Goal: Task Accomplishment & Management: Complete application form

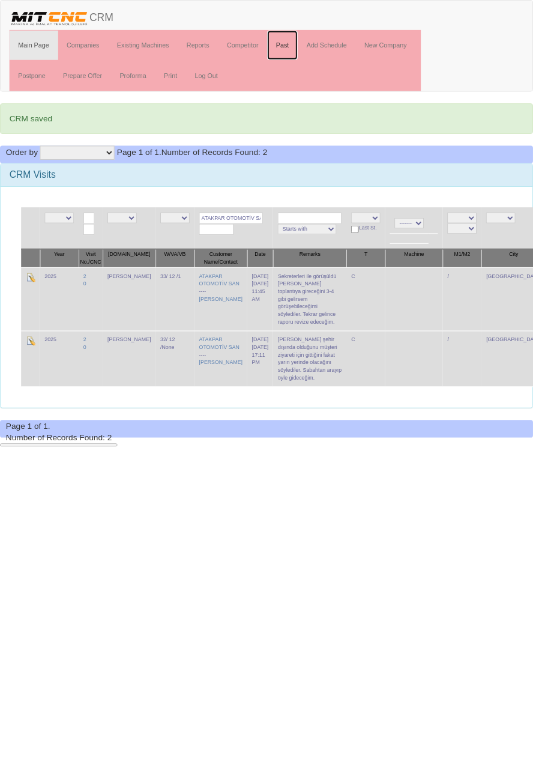
click at [293, 45] on link "Past" at bounding box center [288, 46] width 31 height 30
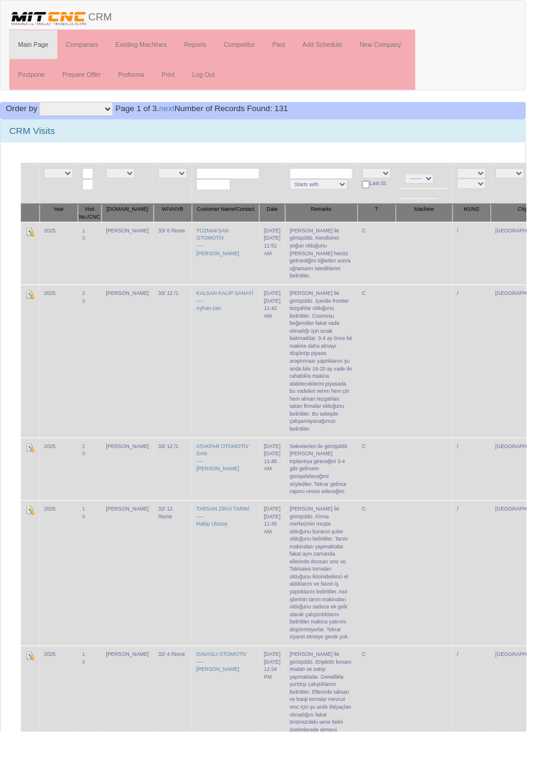
click at [299, 251] on td "Enes bey ile görüşüldü. Kendisinin yoğun olduğunu Abdurrahman beyin henüz gelme…" at bounding box center [332, 262] width 75 height 65
click at [306, 243] on td "Enes bey ile görüşüldü. Kendisinin yoğun olduğunu Abdurrahman beyin henüz gelme…" at bounding box center [332, 262] width 75 height 65
click at [306, 261] on td "Enes bey ile görüşüldü. Kendisinin yoğun olduğunu Abdurrahman beyin henüz gelme…" at bounding box center [332, 262] width 75 height 65
click at [31, 237] on img at bounding box center [31, 240] width 10 height 10
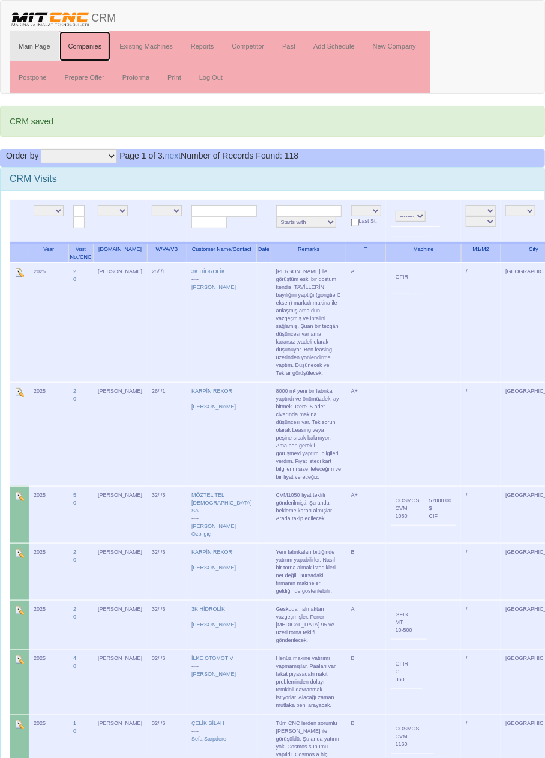
click at [88, 44] on link "Companies" at bounding box center [85, 46] width 52 height 30
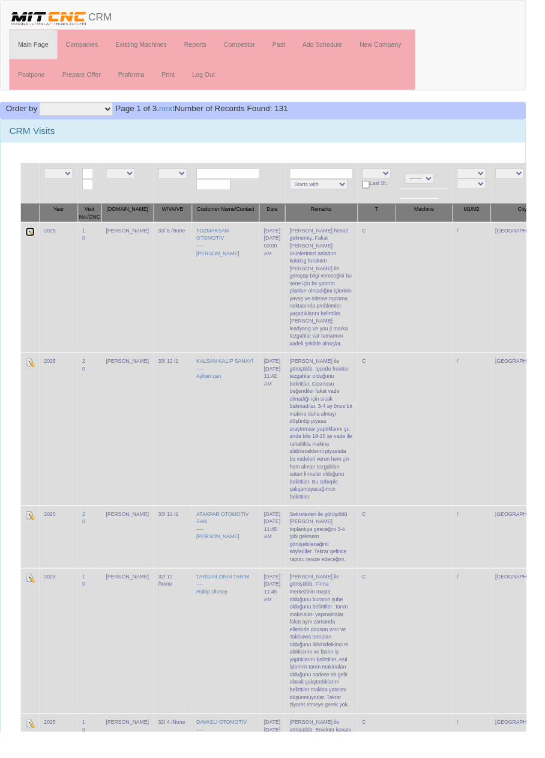
click at [35, 239] on img at bounding box center [31, 240] width 10 height 10
click at [233, 178] on input "text" at bounding box center [236, 179] width 65 height 11
click at [257, 195] on link "DURS UNOĞLU MAKİNA" at bounding box center [238, 195] width 98 height 13
type input "DURSUNOĞLU MAKİNA"
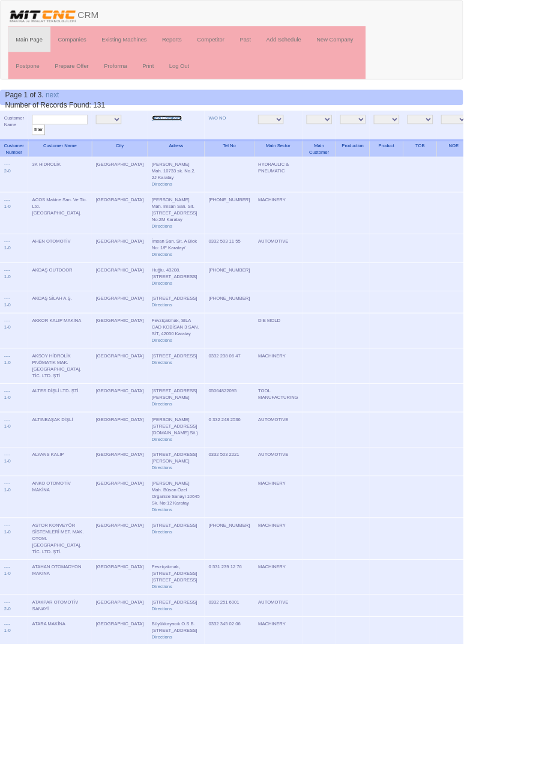
click at [179, 137] on link "New Company" at bounding box center [196, 139] width 35 height 6
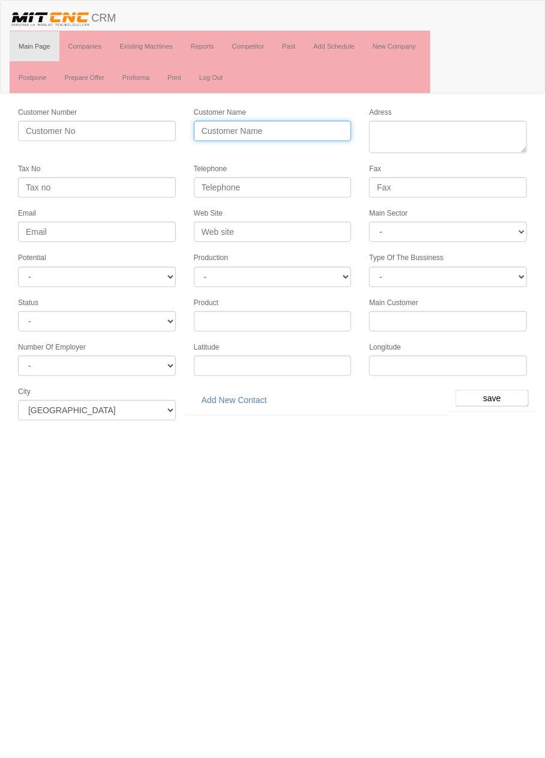
click at [315, 124] on input "Customer Name" at bounding box center [273, 131] width 158 height 20
type input "Rotasyo"
type input "ROTASYON PİSTON"
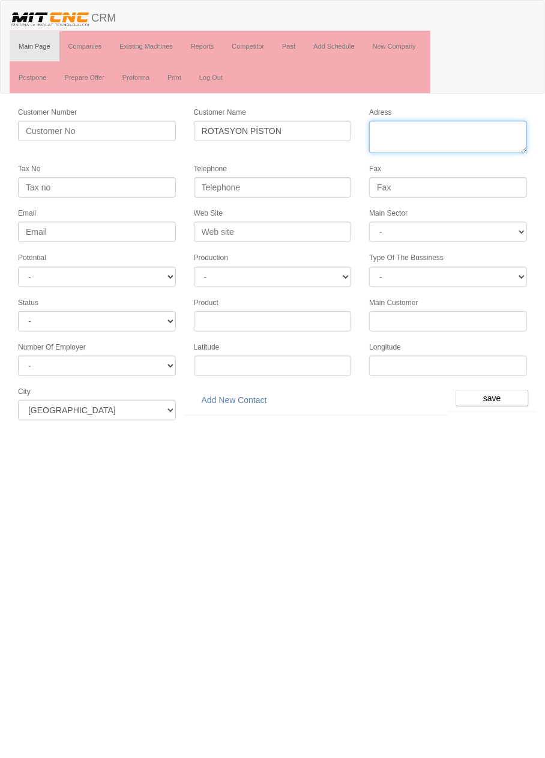
click at [472, 132] on textarea "Adress" at bounding box center [448, 137] width 158 height 32
click at [481, 145] on textarea "Adress" at bounding box center [448, 137] width 158 height 32
click at [380, 128] on textarea "Adress" at bounding box center [448, 137] width 158 height 32
click at [457, 149] on textarea "Adress" at bounding box center [448, 137] width 158 height 32
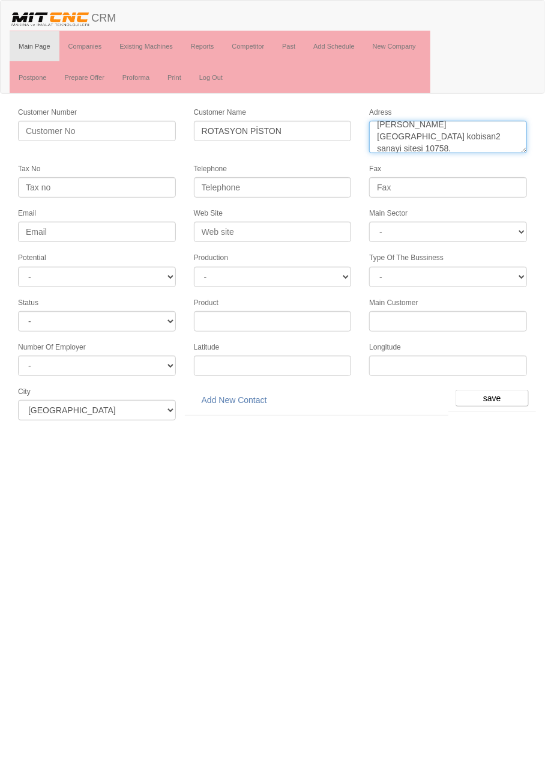
type textarea "Fevzi çakmak mahallesi kobisan2 sanayi sitesi 10758. Sk no:9-9a karatay"
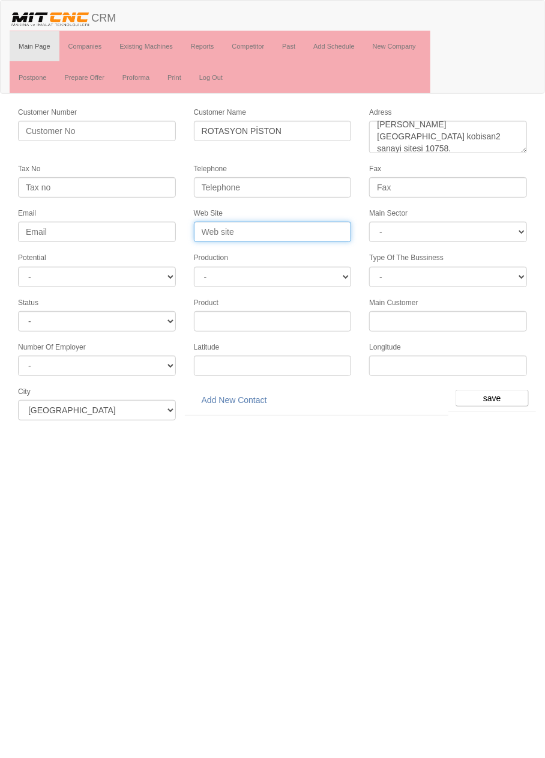
click at [291, 223] on input "Web Site" at bounding box center [273, 232] width 158 height 20
type input "www.rotasyon.com"
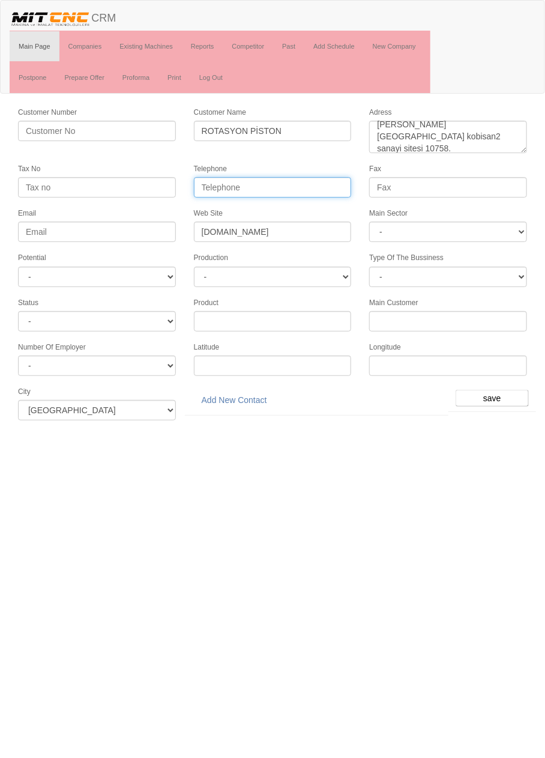
click at [302, 182] on input "Telephone" at bounding box center [273, 187] width 158 height 20
paste input "0332) 345 31 17"
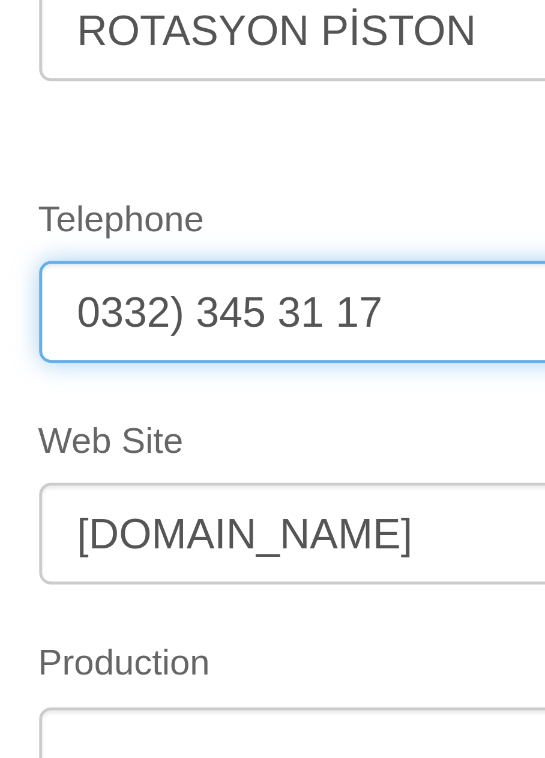
click at [256, 185] on input "0332) 345 31 17" at bounding box center [273, 187] width 158 height 20
click at [223, 184] on input "0332) 345 3117" at bounding box center [273, 187] width 158 height 20
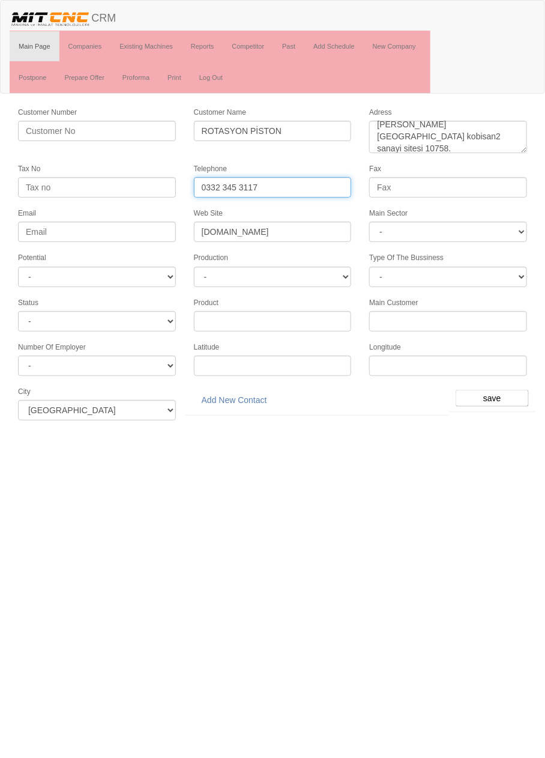
type input "0332 345 3117"
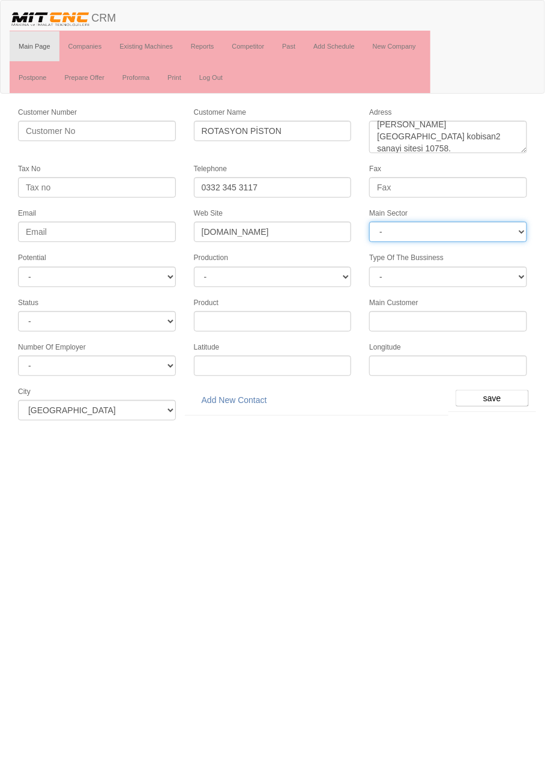
click at [500, 225] on select "- DIE MOLD MACHINERY DEFENCE ELECTRICAL COMPONENTS MEDICAL TOOL MANUFACTURING J…" at bounding box center [448, 232] width 158 height 20
select select "370"
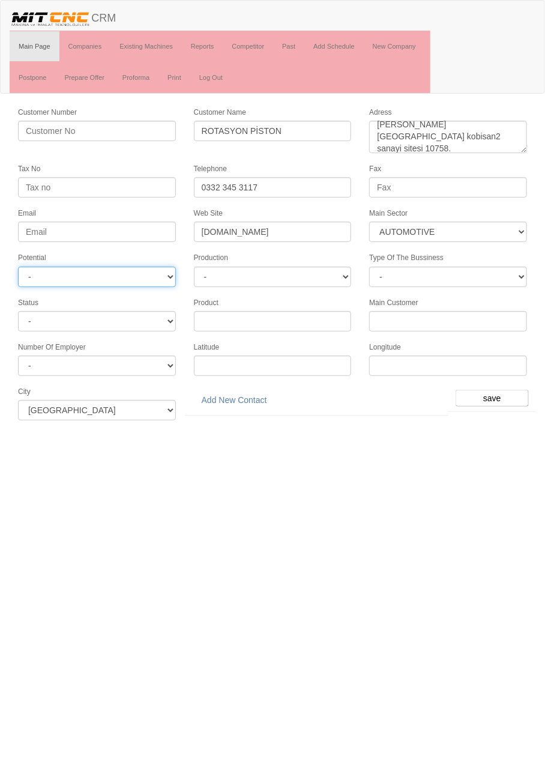
click at [155, 273] on select "- A1 A2 A3 B1 B2 B3 C1 C2 C3" at bounding box center [97, 277] width 158 height 20
select select "6"
click at [496, 390] on input "save" at bounding box center [492, 398] width 73 height 17
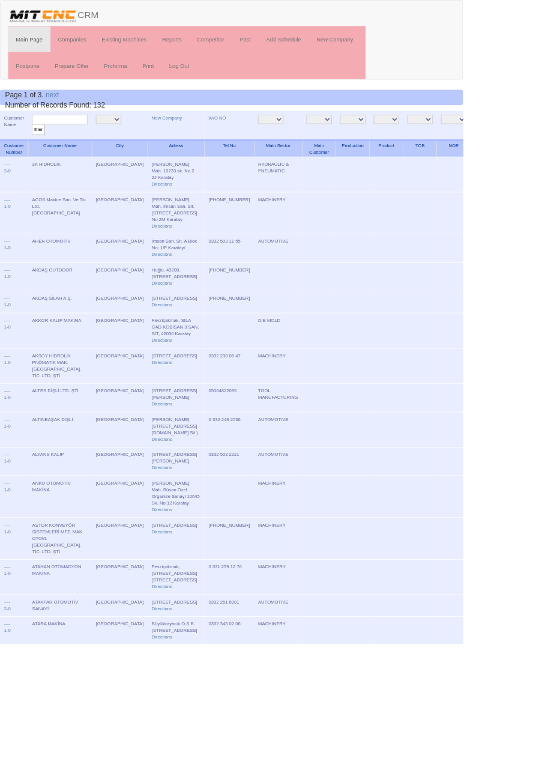
click at [85, 142] on input "text" at bounding box center [70, 140] width 65 height 11
type input "rotasyon"
click at [38, 146] on input "filter" at bounding box center [45, 152] width 15 height 13
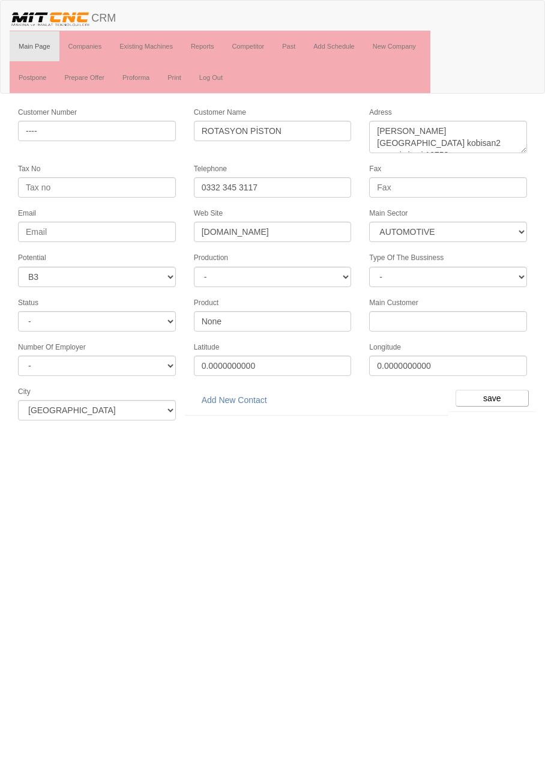
select select "370"
select select "6"
click at [258, 391] on link "Add New Contact" at bounding box center [234, 400] width 81 height 20
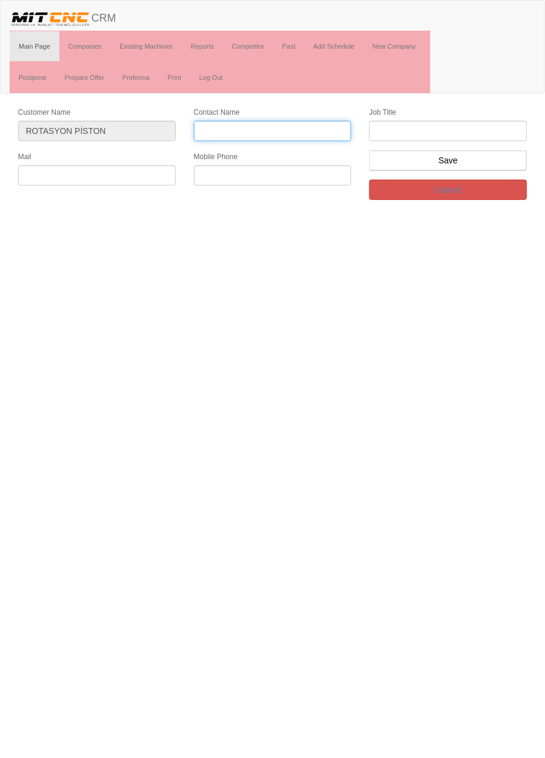
click at [313, 127] on input "Contact Name" at bounding box center [273, 131] width 158 height 20
type input "[PERSON_NAME]"
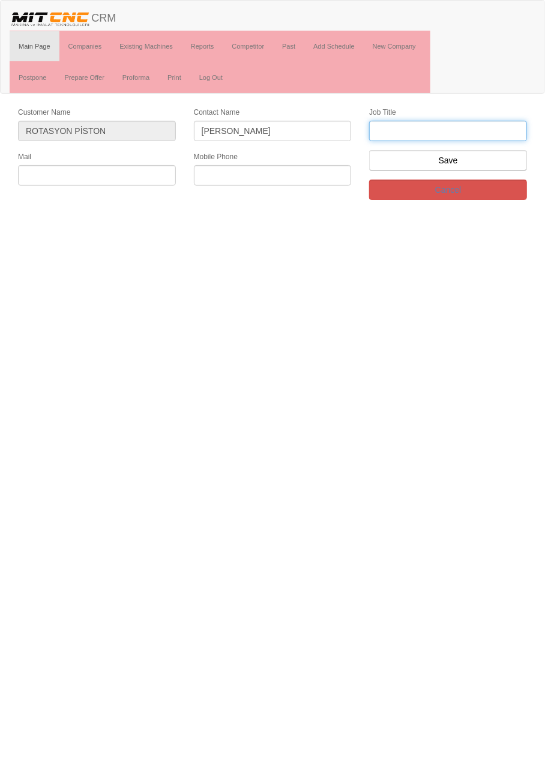
click at [492, 130] on input "text" at bounding box center [448, 131] width 158 height 20
type input "Genel Müdür"
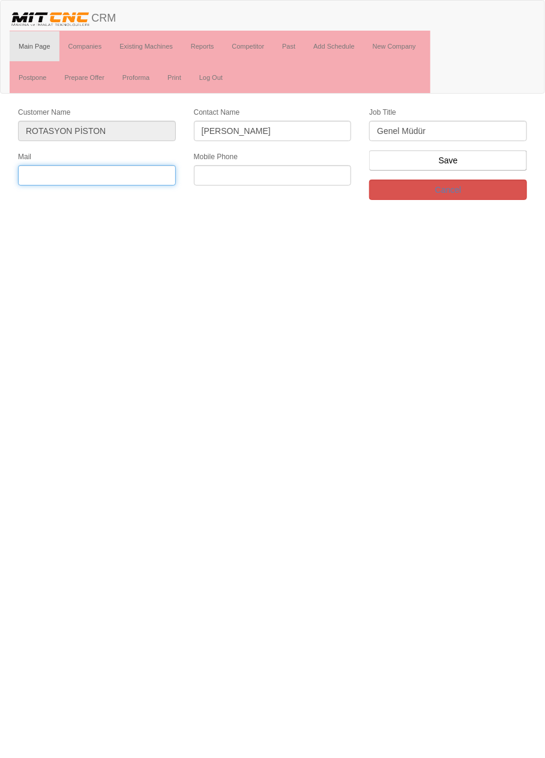
click at [143, 174] on input "text" at bounding box center [97, 175] width 158 height 20
type input "mustafa@rotasyon.com.tr"
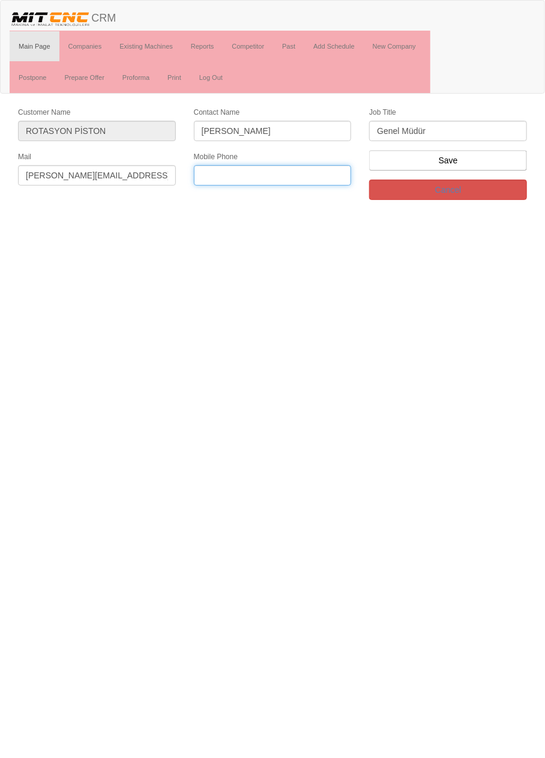
click at [301, 171] on input "text" at bounding box center [273, 175] width 158 height 20
type input "0533 590 2735"
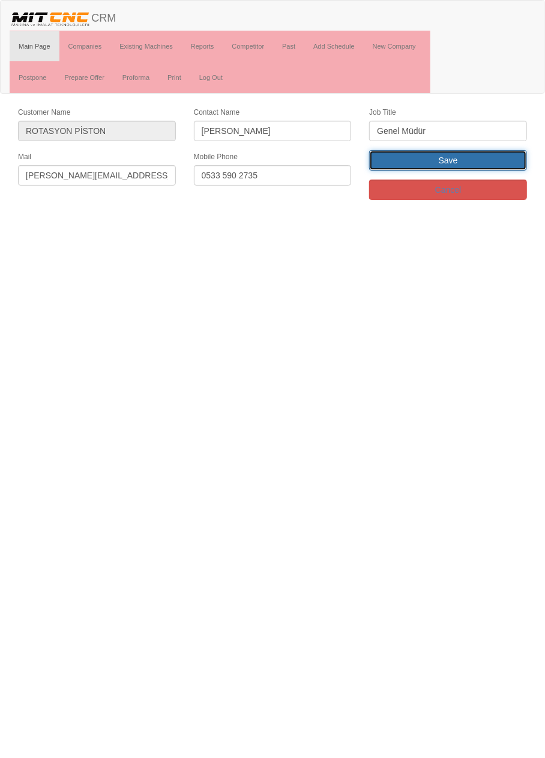
click at [489, 157] on input "Save" at bounding box center [448, 160] width 158 height 20
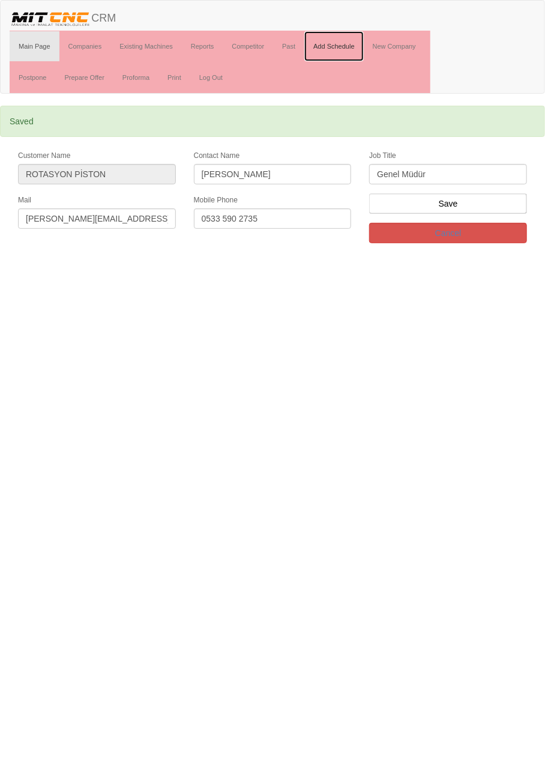
click at [340, 48] on link "Add Schedule" at bounding box center [333, 46] width 59 height 30
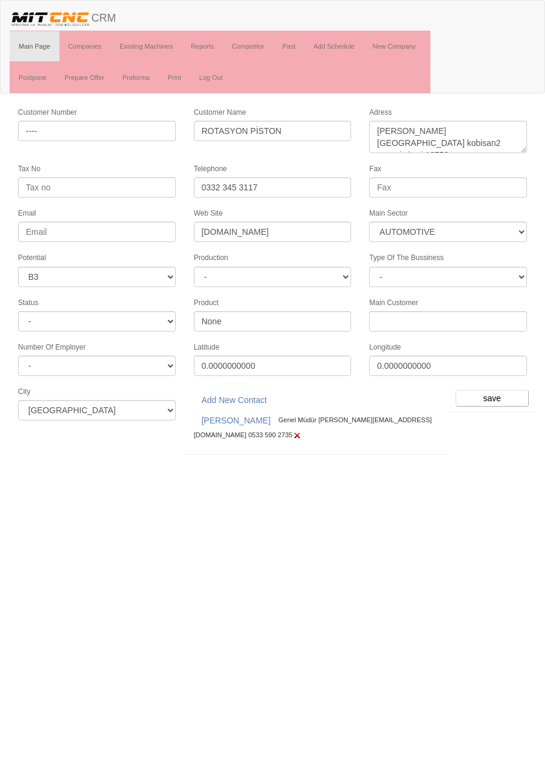
select select "370"
select select "6"
click at [498, 390] on input "save" at bounding box center [492, 398] width 73 height 17
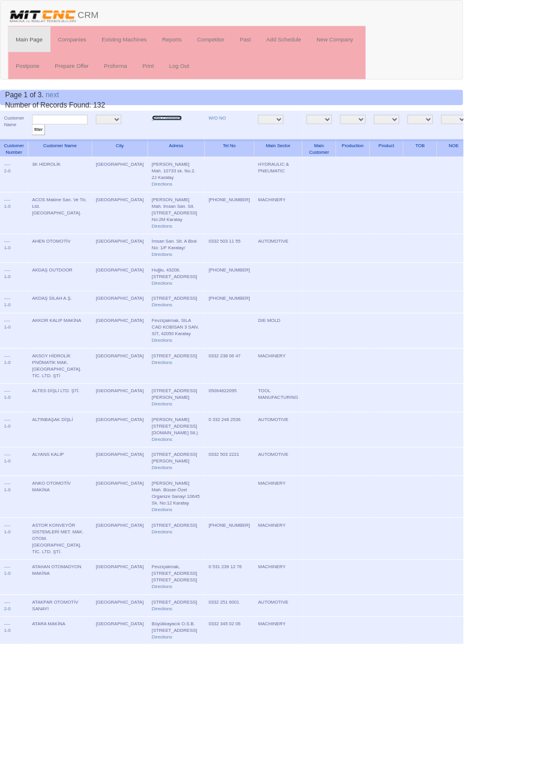
click at [180, 139] on link "New Company" at bounding box center [196, 139] width 35 height 6
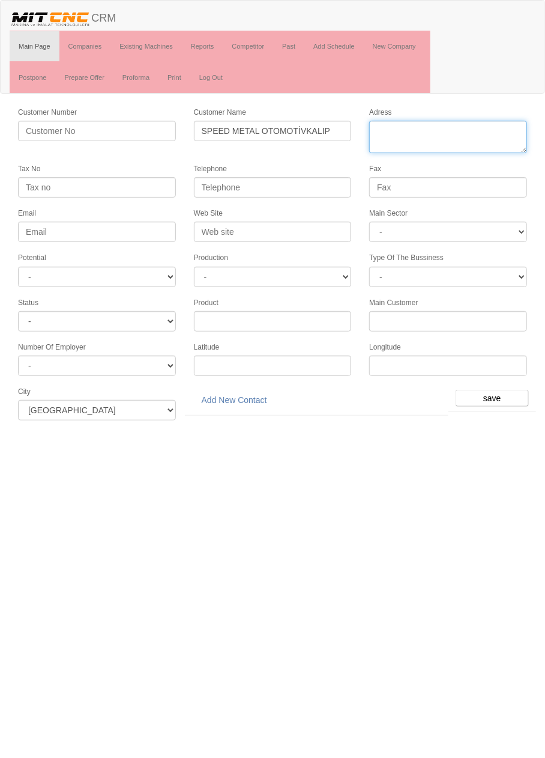
click at [459, 134] on textarea "Adress" at bounding box center [448, 137] width 158 height 32
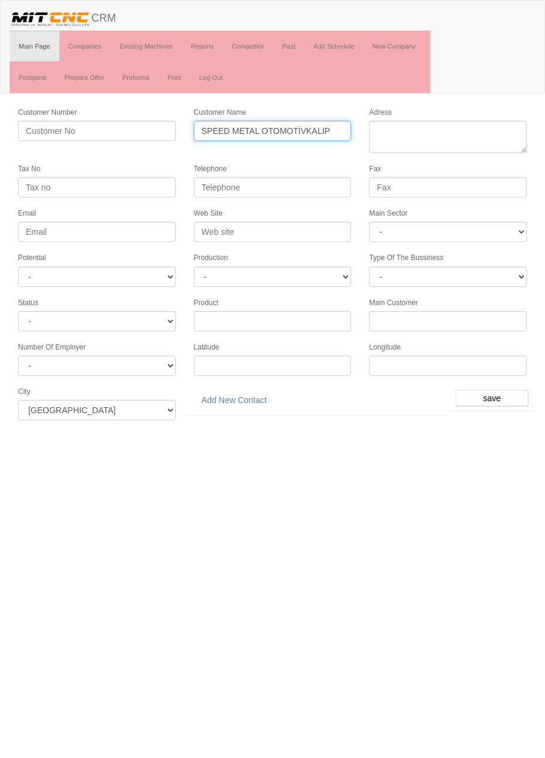
click at [300, 127] on input "SPEED METAL OTOMOTİVKALIP" at bounding box center [273, 131] width 158 height 20
click at [301, 130] on input "SPEED METAL OTOMOTİVKALIP" at bounding box center [273, 131] width 158 height 20
click at [304, 133] on input "SPEED METAL OTOMOTİVKALIP" at bounding box center [273, 131] width 158 height 20
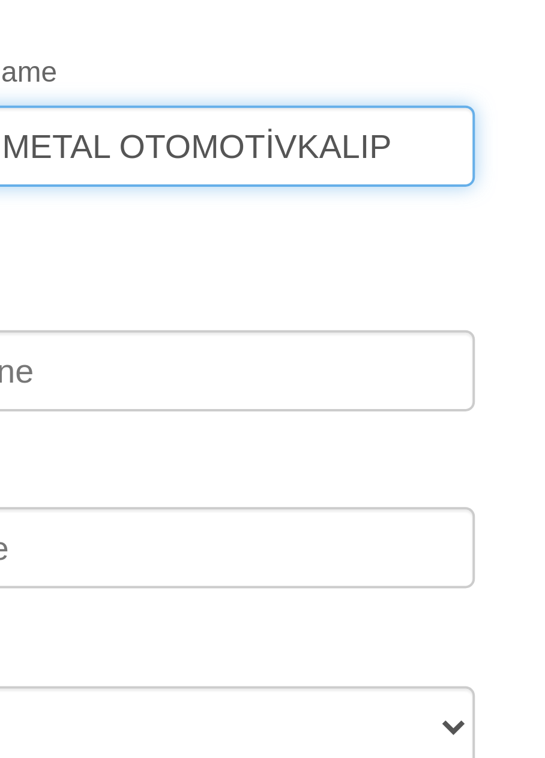
click at [302, 128] on input "SPEED METAL OTOMOTİVKALIP" at bounding box center [273, 131] width 158 height 20
click at [328, 130] on input "SPEED METAL OTOMOTİVKALIP" at bounding box center [273, 131] width 158 height 20
click at [300, 132] on input "SPEED METAL OTOMOTİVKALIP" at bounding box center [273, 131] width 158 height 20
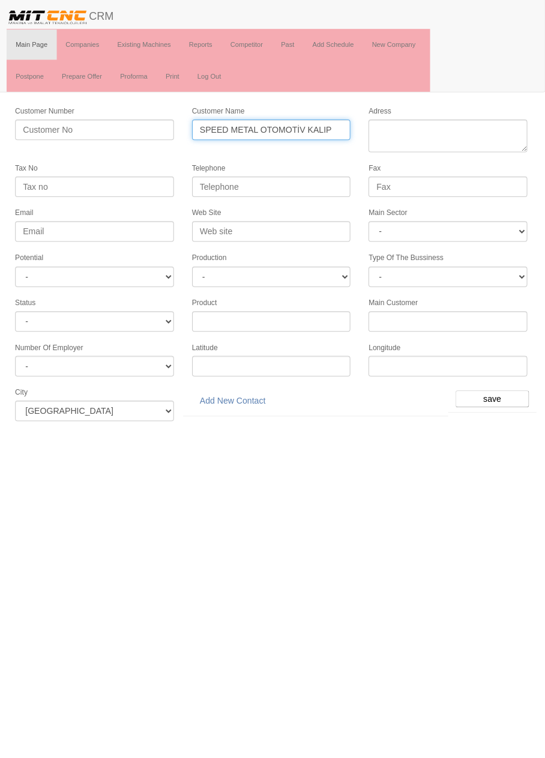
type input "SPEED METAL OTOMOTİV KALIP"
click at [463, 130] on textarea "Adress" at bounding box center [448, 137] width 158 height 32
click at [443, 134] on textarea "Adress" at bounding box center [448, 137] width 158 height 32
type textarea "Büsan"
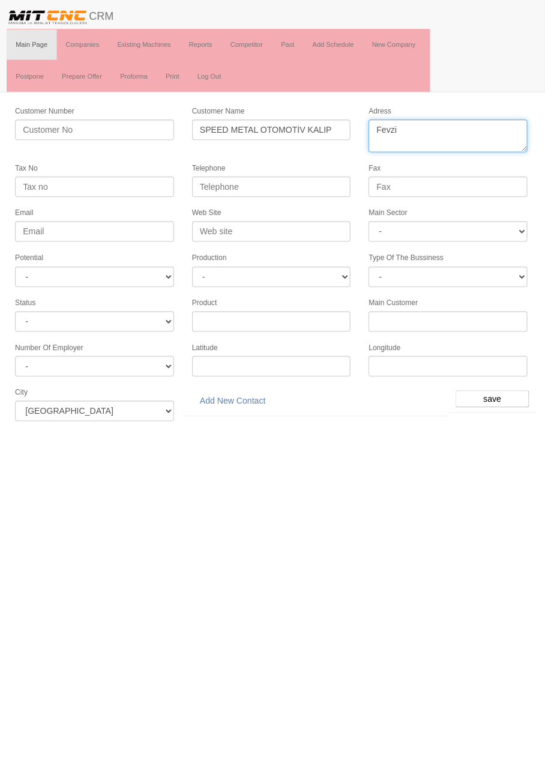
type textarea "Fevzi"
paste textarea "Fevziçakmak Mah Ayyıldız Cad Kobisan 2 Sanayi D Sitesi No: 48, 42050 Karatay"
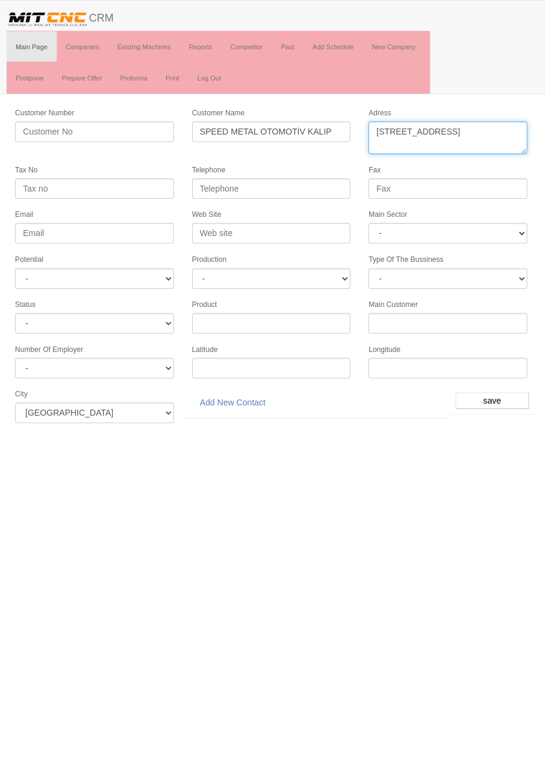
type textarea "Fevziçakmak Mah Ayyıldız Cad Kobisan 2 Sanayi D Sitesi No: 48, 42050 Karatay"
click at [298, 184] on input "Telephone" at bounding box center [273, 187] width 158 height 20
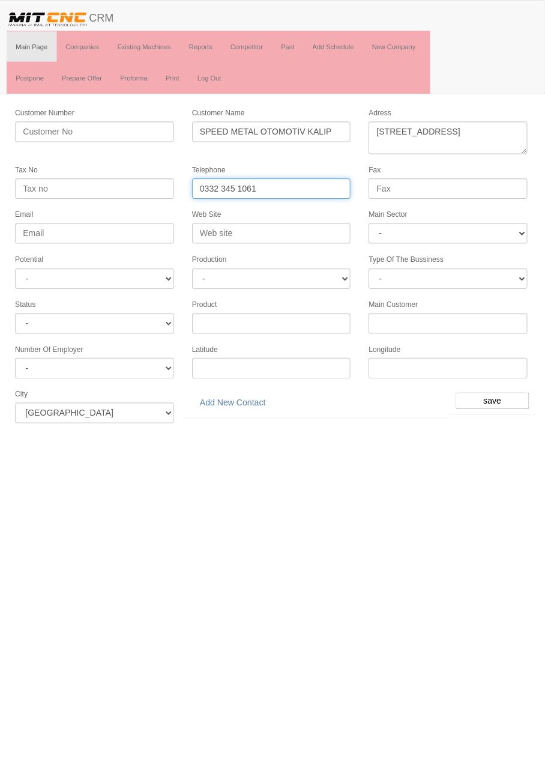
type input "0332 345 1061"
click at [462, 184] on input "Fax" at bounding box center [448, 187] width 158 height 20
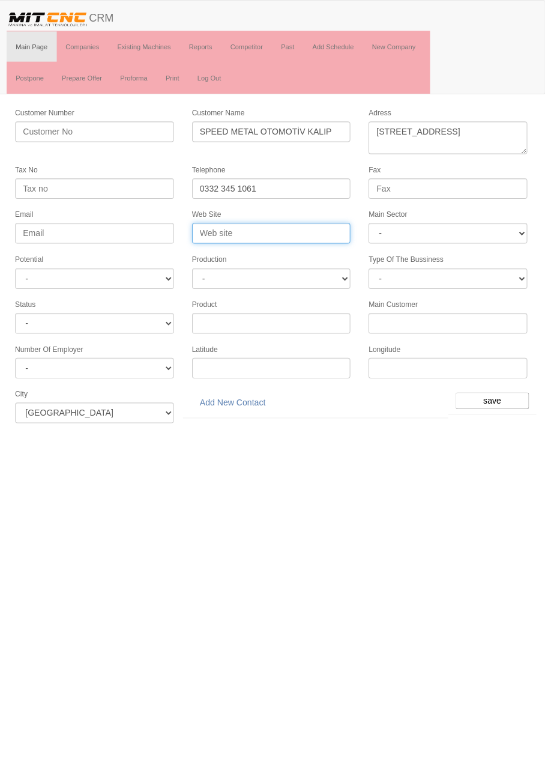
click at [321, 231] on input "Web Site" at bounding box center [273, 232] width 158 height 20
type input "www.speedmetal.com"
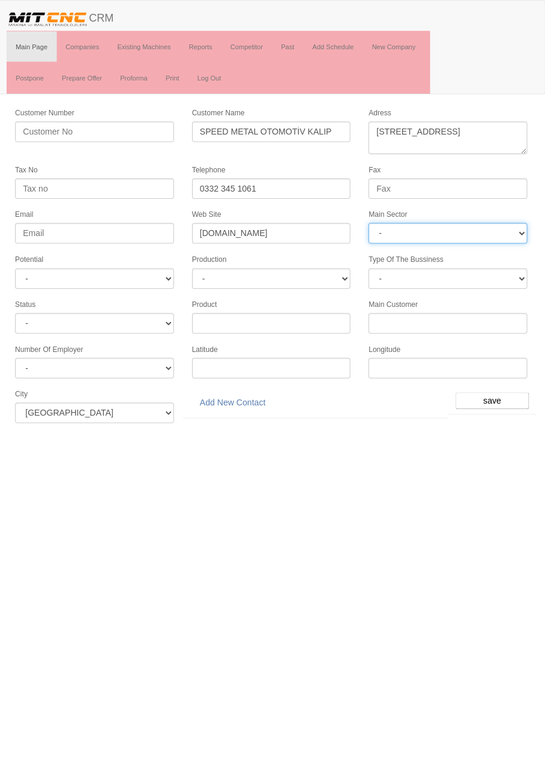
click at [501, 228] on select "- DIE MOLD MACHINERY DEFENCE ELECTRICAL COMPONENTS MEDICAL TOOL MANUFACTURING J…" at bounding box center [448, 232] width 158 height 20
select select "370"
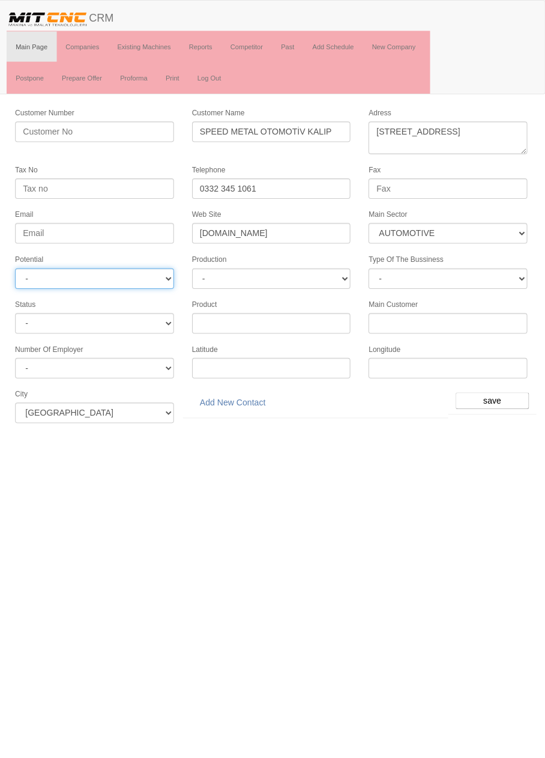
click at [158, 267] on select "- A1 A2 A3 B1 B2 B3 C1 C2 C3" at bounding box center [97, 277] width 158 height 20
select select "6"
click at [497, 390] on input "save" at bounding box center [492, 398] width 73 height 17
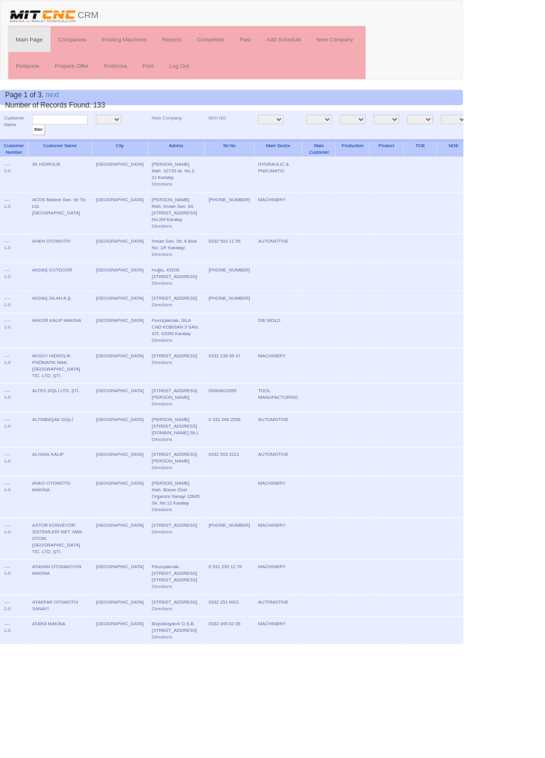
click at [85, 142] on input "text" at bounding box center [70, 140] width 65 height 11
type input "Speed"
click at [38, 146] on input "filter" at bounding box center [45, 152] width 15 height 13
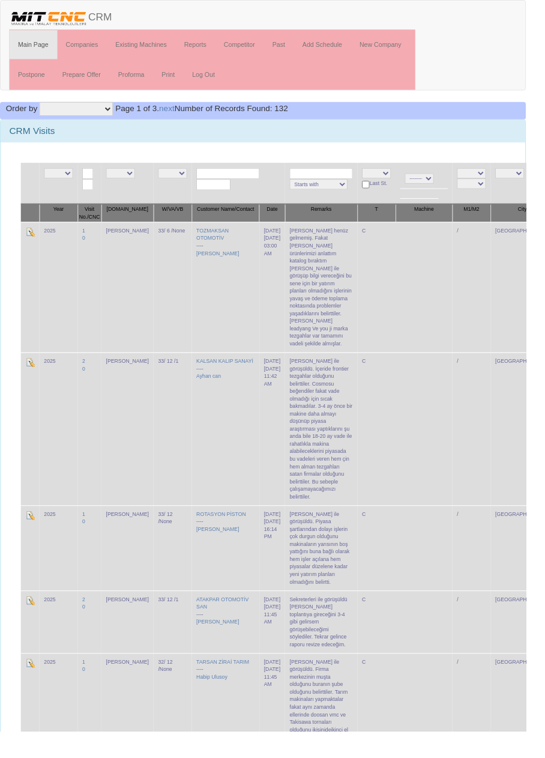
click at [234, 181] on input "text" at bounding box center [236, 179] width 65 height 11
type input "Speed"
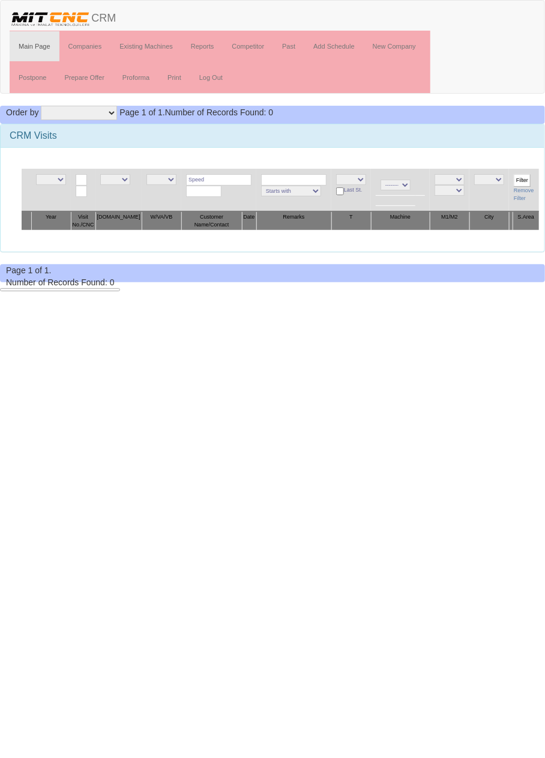
click at [220, 180] on input "Speed" at bounding box center [218, 179] width 65 height 11
click at [253, 192] on link "SPEED METAL OTOMOTİV" at bounding box center [232, 195] width 104 height 13
type input "SPEED METAL OTOMOTİV"
click at [522, 178] on input "Filter" at bounding box center [522, 180] width 17 height 13
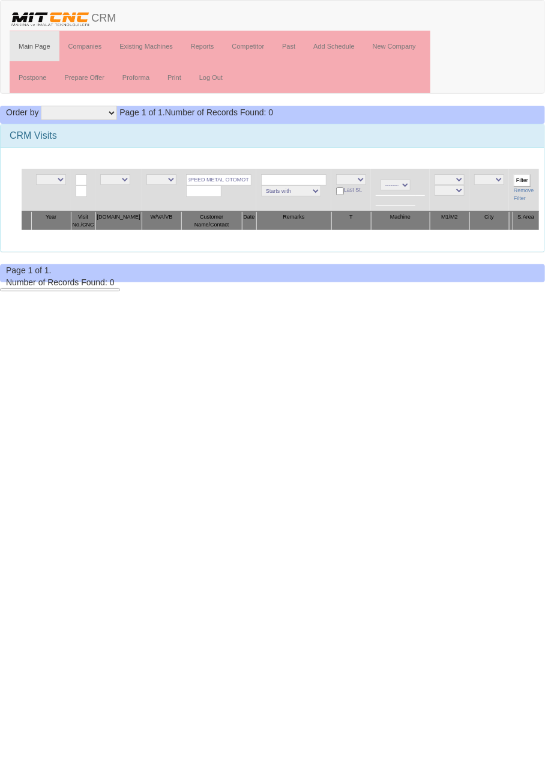
scroll to position [0, 0]
click at [213, 175] on input "SPEED METAL OTOMOTİV" at bounding box center [218, 179] width 65 height 11
click at [222, 175] on input "SPEED METAL OTOMOTİV" at bounding box center [218, 179] width 65 height 11
click at [225, 177] on input "SPEED METAL OTOMOTİV" at bounding box center [218, 179] width 65 height 11
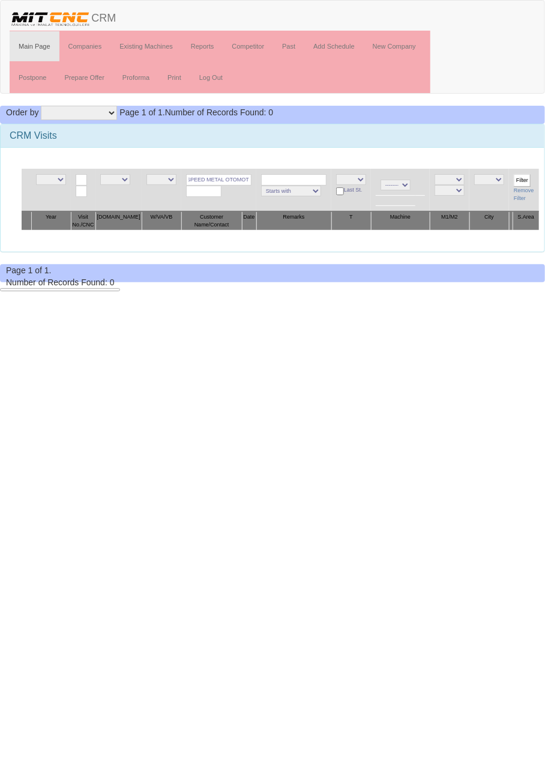
click at [230, 177] on input "SPEED METAL OTOMOTİV" at bounding box center [218, 179] width 65 height 11
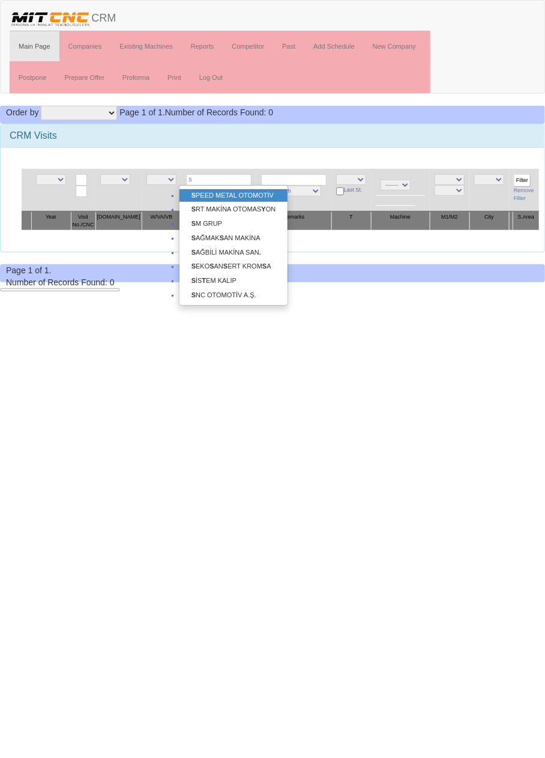
scroll to position [0, 0]
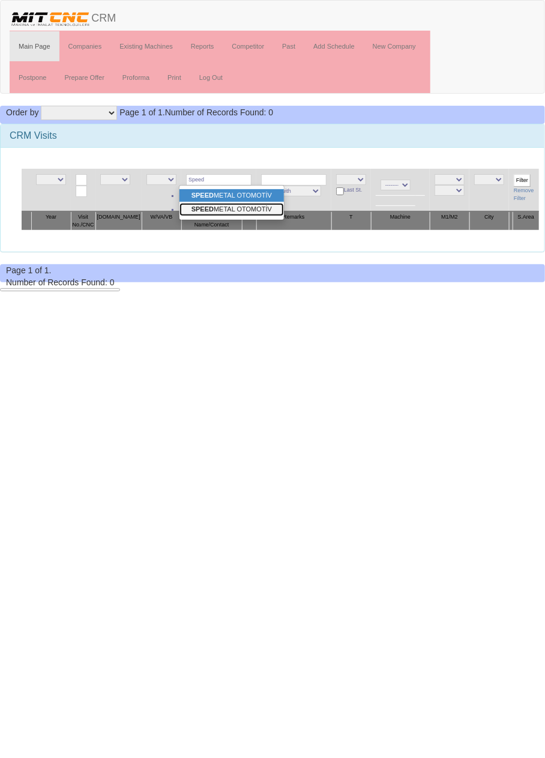
click at [256, 211] on link "SPEED METAL OTOMOTİV" at bounding box center [232, 209] width 104 height 13
type input "SPEED METAL OTOMOTİV"
click at [517, 180] on input "Filter" at bounding box center [522, 180] width 17 height 13
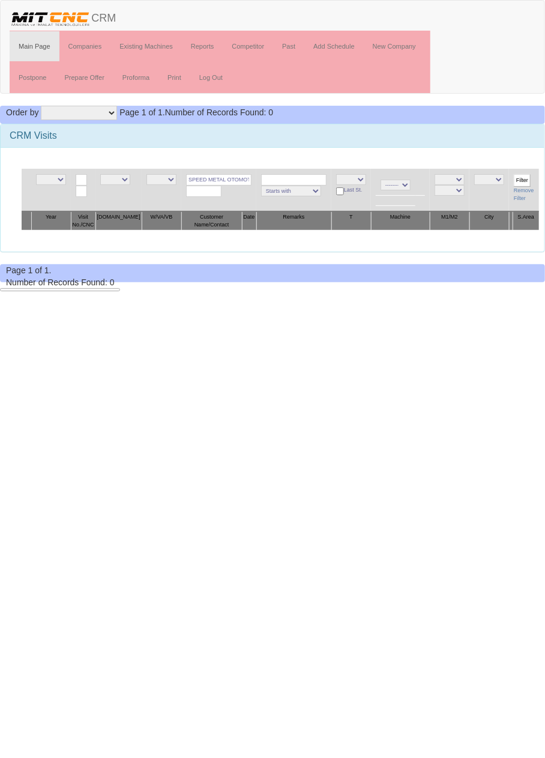
click at [516, 178] on input "Filter" at bounding box center [522, 180] width 17 height 13
click at [232, 175] on input "SPEED METAL OTOMOTİV" at bounding box center [218, 179] width 65 height 11
click at [293, 47] on link "Past" at bounding box center [288, 46] width 31 height 30
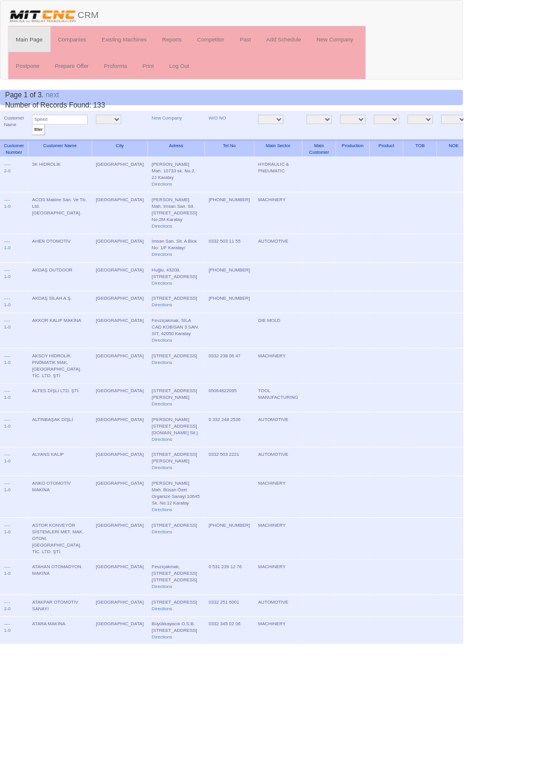
click at [43, 153] on input "filter" at bounding box center [45, 152] width 15 height 13
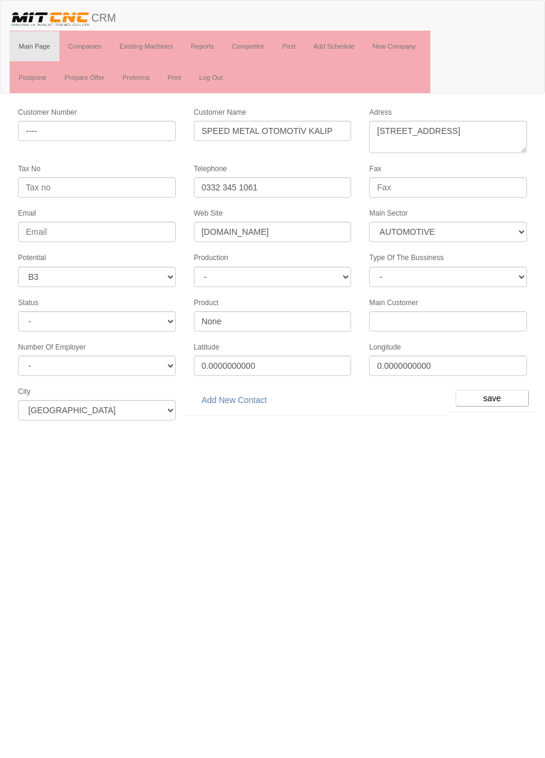
select select "370"
select select "6"
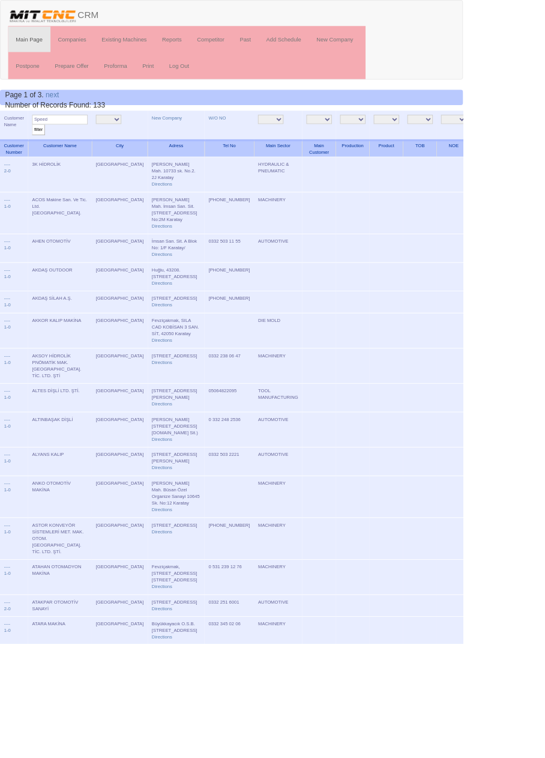
click at [47, 152] on input "filter" at bounding box center [45, 152] width 15 height 13
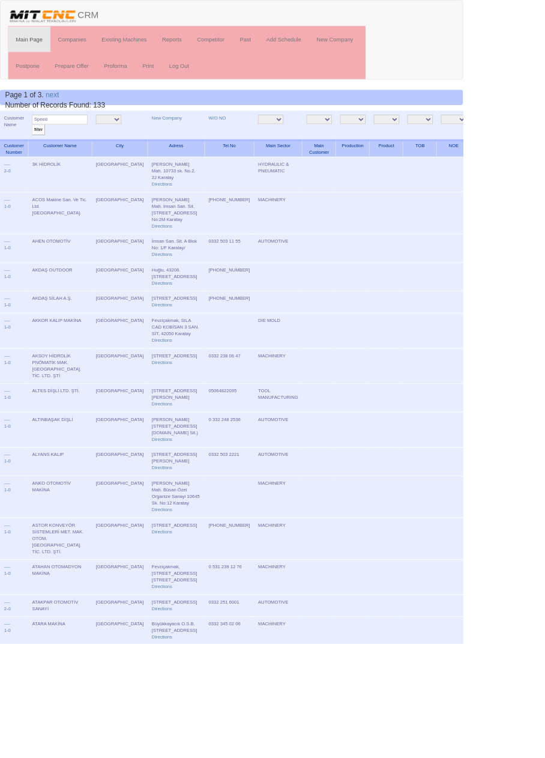
click at [43, 153] on input "filter" at bounding box center [45, 152] width 15 height 13
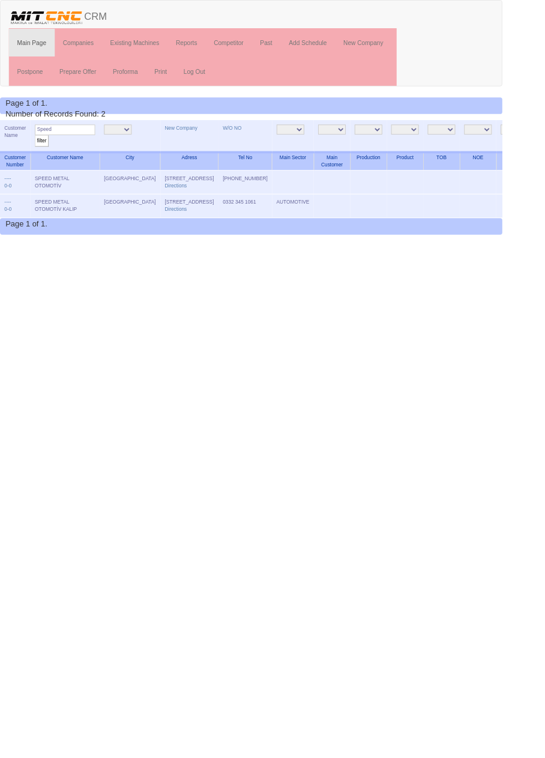
click at [499, 237] on td at bounding box center [519, 224] width 40 height 26
click at [13, 199] on link "0" at bounding box center [11, 201] width 3 height 6
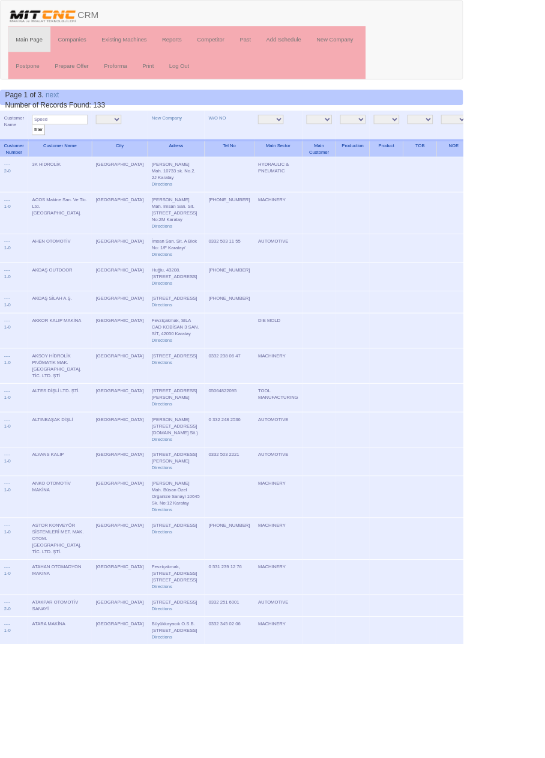
click at [46, 151] on input "filter" at bounding box center [45, 152] width 15 height 13
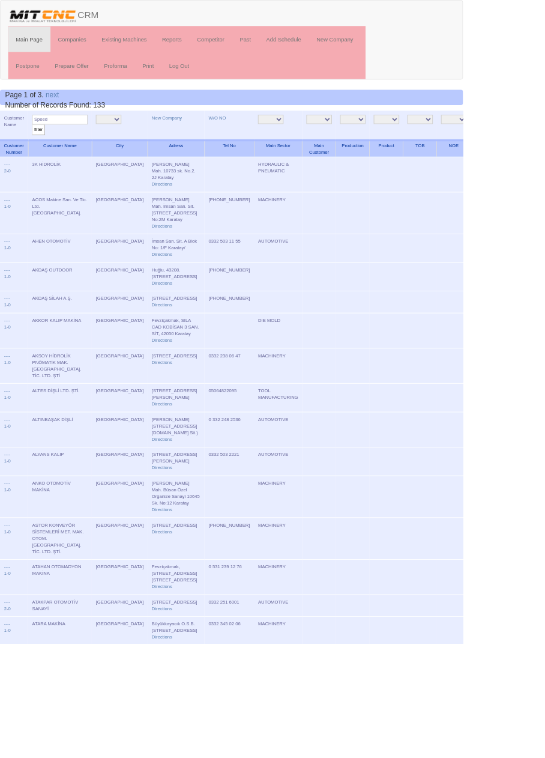
click at [46, 151] on input "filter" at bounding box center [45, 152] width 15 height 13
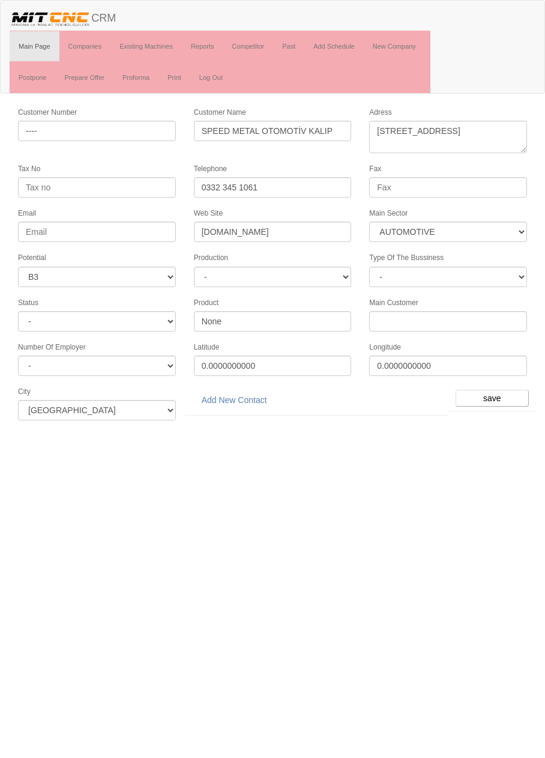
select select "370"
select select "6"
click at [488, 136] on textarea "Fevziçakmak Mah Ayyıldız Cad Kobisan 2 Sanayi D Sitesi No: 48, 42050 Karatay" at bounding box center [448, 137] width 158 height 32
click at [486, 140] on textarea "Fevziçakmak Mah Ayyıldız Cad Kobisan 2 Sanayi D Sitesi No: 48, 42050 Karatay" at bounding box center [448, 137] width 158 height 32
click at [491, 138] on textarea "Fevziçakmak Mah Ayyıldız Cad Kobisan 2 Sanayi D Sitesi No: 48, 42050 Karatay" at bounding box center [448, 137] width 158 height 32
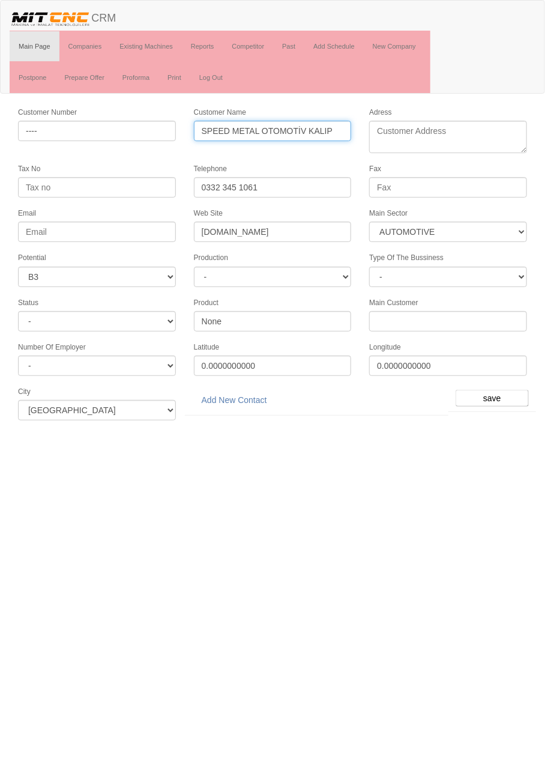
click at [339, 130] on input "SPEED METAL OTOMOTİV KALIP" at bounding box center [273, 131] width 158 height 20
click at [342, 129] on input "SPEED METAL OTOMOTİV KALIP" at bounding box center [273, 131] width 158 height 20
click at [339, 130] on input "SPEED METAL OTOMOTİV KALIP" at bounding box center [273, 131] width 158 height 20
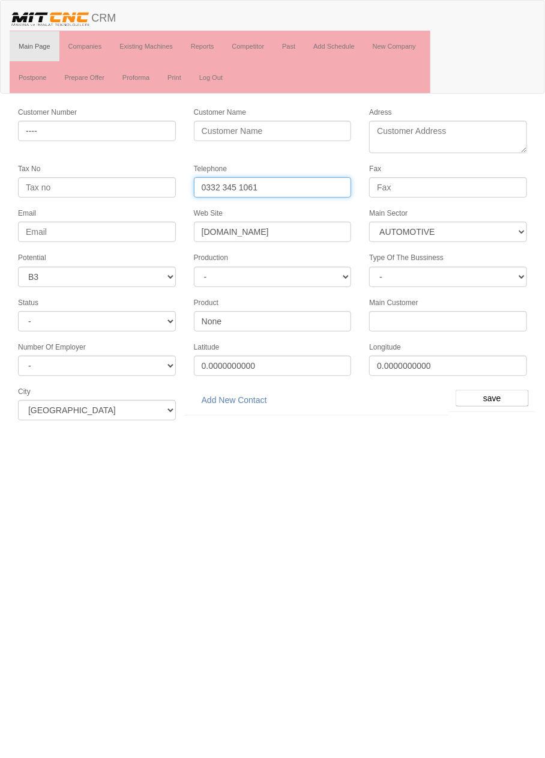
click at [320, 180] on input "0332 345 1061" at bounding box center [273, 187] width 158 height 20
click at [316, 189] on input "0332 345 1061" at bounding box center [273, 187] width 158 height 20
click at [319, 184] on input "0332 345 1061" at bounding box center [273, 187] width 158 height 20
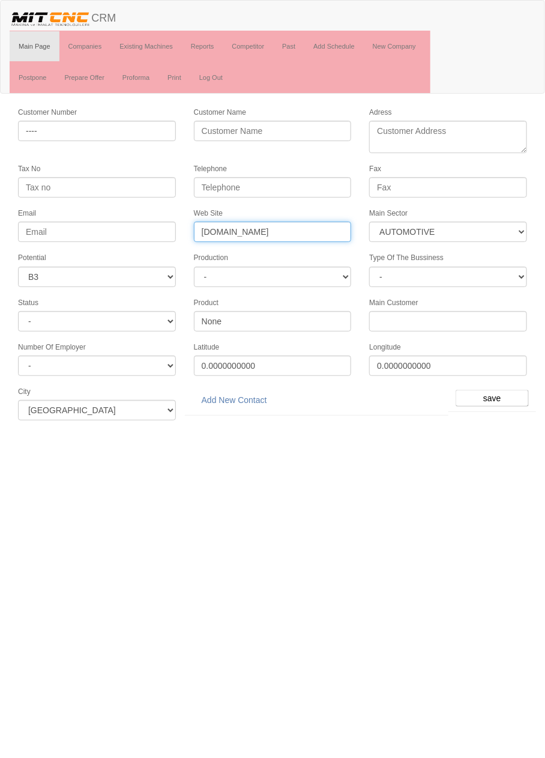
click at [325, 229] on input "www.speedmetal.com" at bounding box center [273, 232] width 158 height 20
click at [327, 227] on input "www.speedmetal.com" at bounding box center [273, 232] width 158 height 20
click at [327, 228] on input "www.speedmetal.com" at bounding box center [273, 232] width 158 height 20
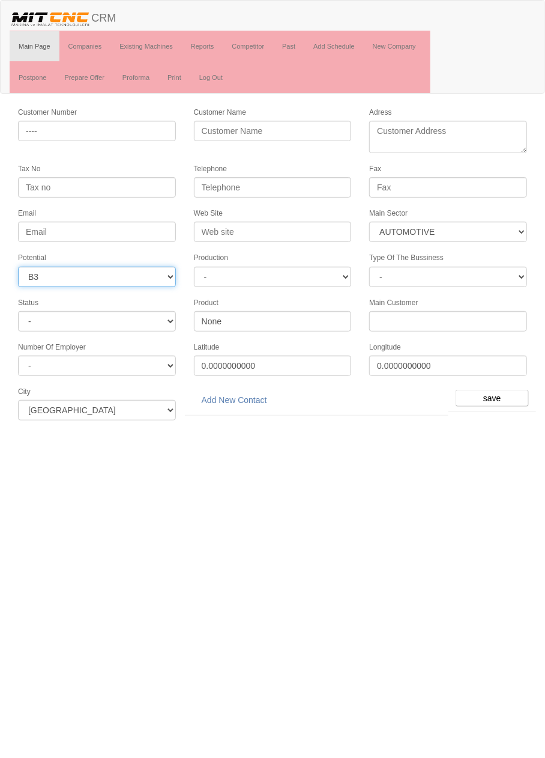
click at [165, 271] on select "- A1 A2 A3 B1 B2 B3 C1 C2 C3" at bounding box center [97, 277] width 158 height 20
select select
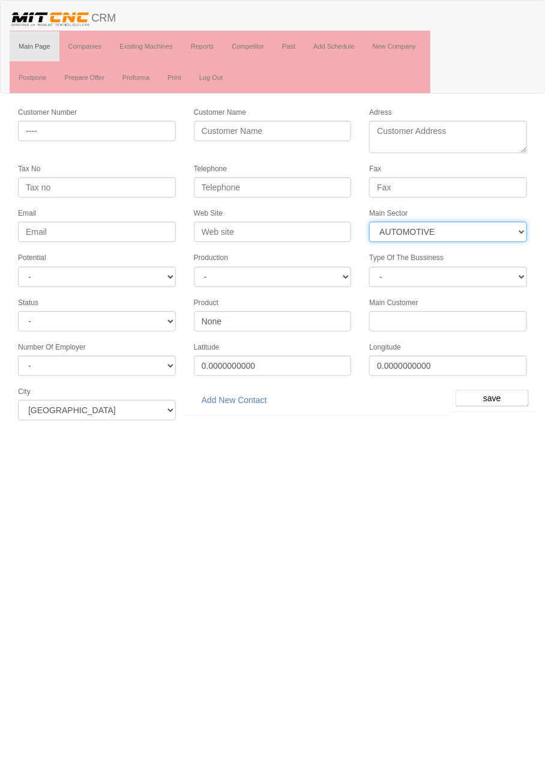
click at [504, 231] on select "- DIE MOLD MACHINERY DEFENCE ELECTRICAL COMPONENTS MEDICAL TOOL MANUFACTURING J…" at bounding box center [448, 232] width 158 height 20
select select
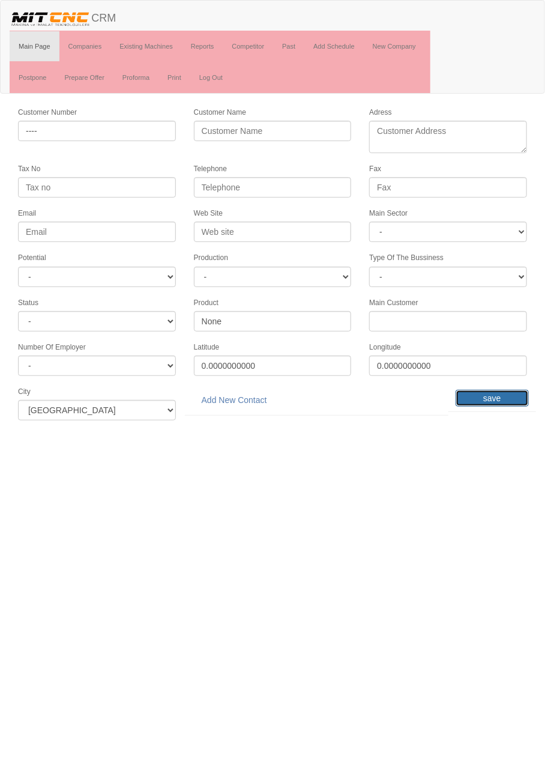
click at [497, 390] on input "save" at bounding box center [492, 398] width 73 height 17
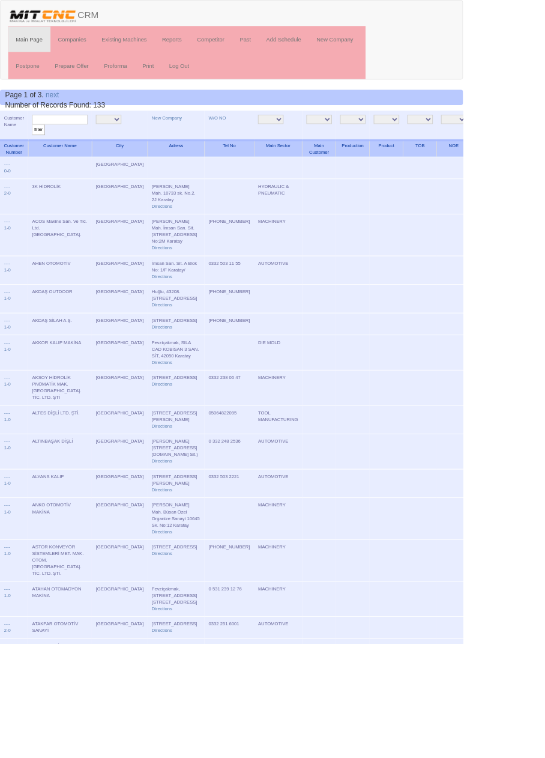
click at [63, 137] on input "text" at bounding box center [70, 140] width 65 height 11
type input "Speed"
click at [38, 146] on input "filter" at bounding box center [45, 152] width 15 height 13
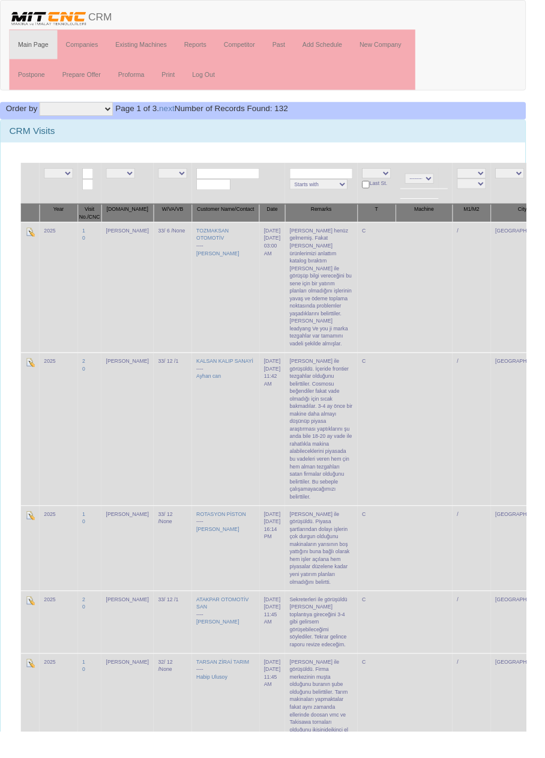
click at [231, 177] on input "text" at bounding box center [236, 179] width 65 height 11
click at [250, 191] on link "SPE ED METAL OTOMOTİV" at bounding box center [242, 195] width 106 height 13
type input "SPEED METAL OTOMOTİV"
click at [300, 189] on select "Starts with Contains Ends with" at bounding box center [330, 191] width 60 height 11
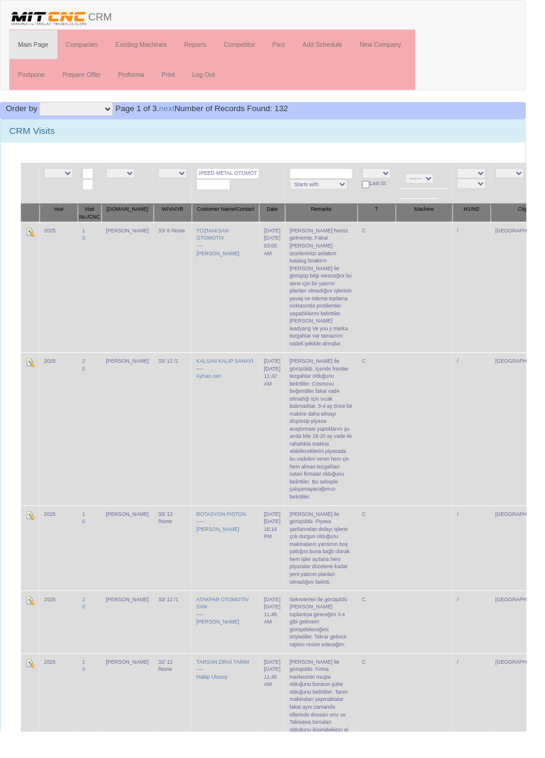
scroll to position [0, 0]
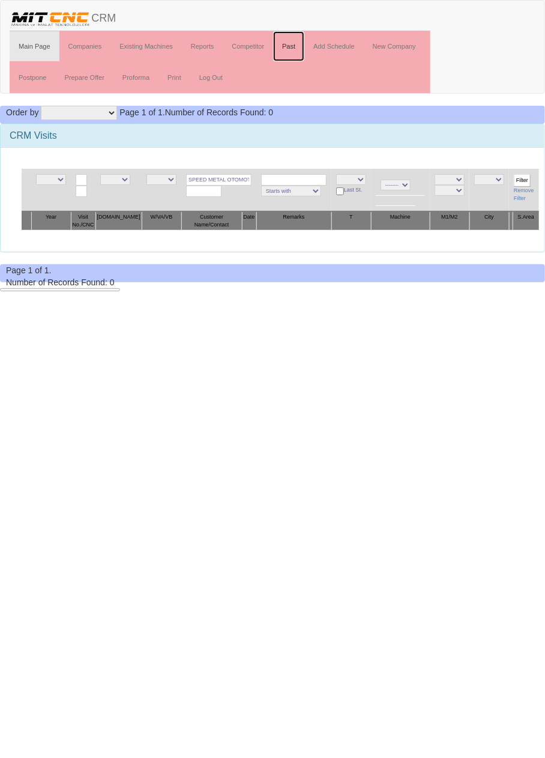
click at [294, 47] on link "Past" at bounding box center [288, 46] width 31 height 30
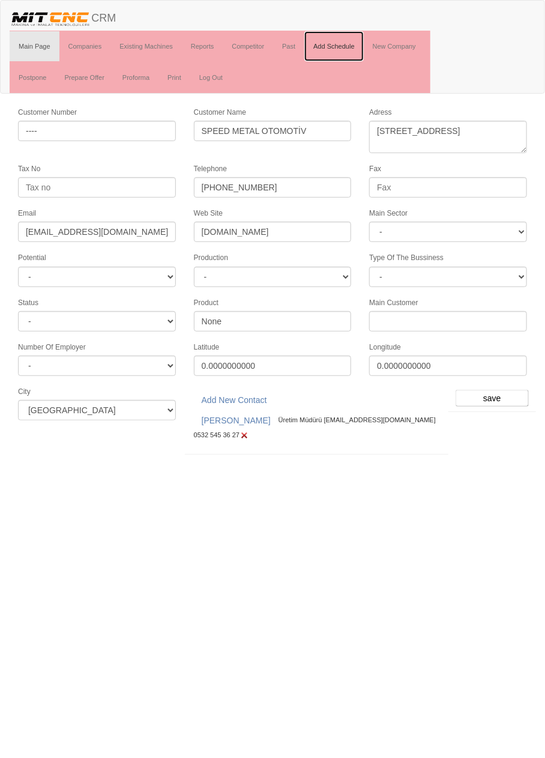
click at [343, 48] on link "Add Schedule" at bounding box center [333, 46] width 59 height 30
click at [494, 390] on input "save" at bounding box center [492, 398] width 73 height 17
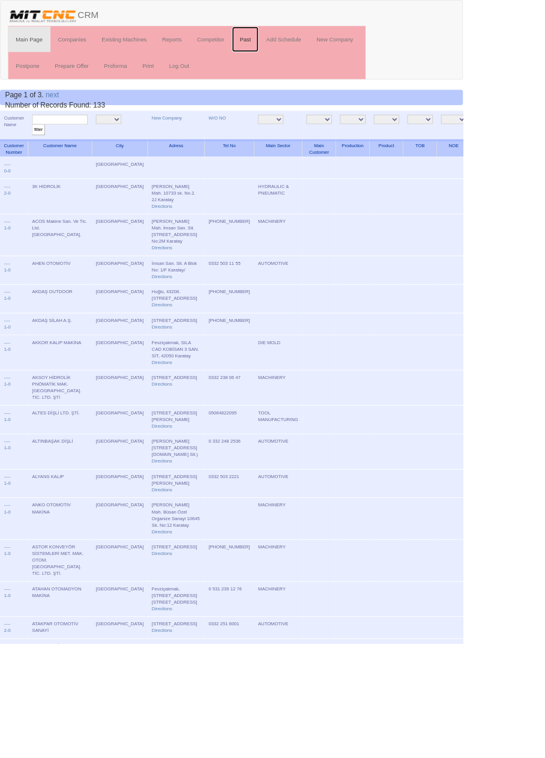
click at [294, 43] on link "Past" at bounding box center [288, 46] width 31 height 30
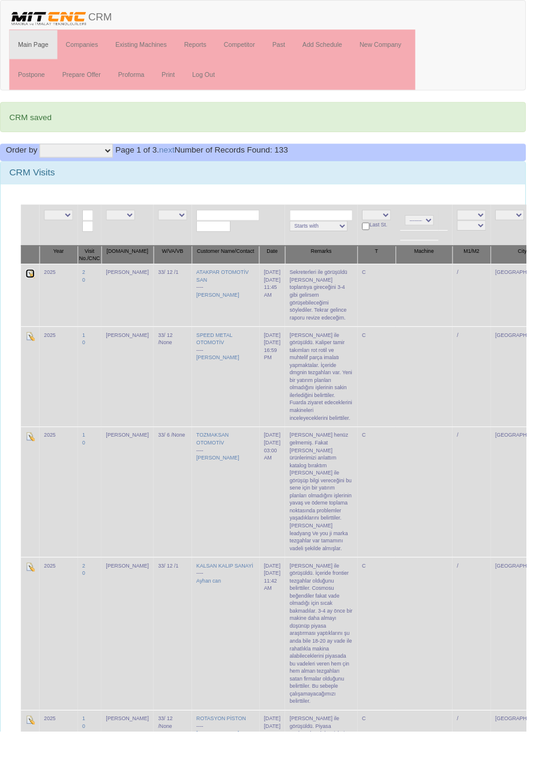
click at [26, 282] on img at bounding box center [31, 284] width 10 height 10
